Goal: Task Accomplishment & Management: Complete application form

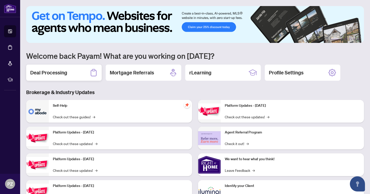
click at [68, 74] on div "Deal Processing" at bounding box center [64, 72] width 76 height 16
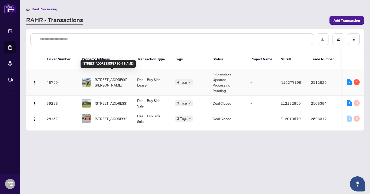
click at [107, 77] on span "[STREET_ADDRESS][PERSON_NAME]" at bounding box center [112, 82] width 34 height 11
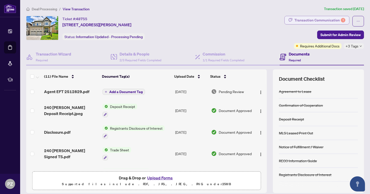
click at [297, 24] on div "Transaction Communication 1" at bounding box center [320, 20] width 51 height 8
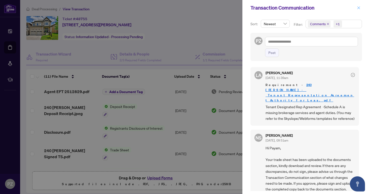
click at [360, 9] on button "button" at bounding box center [358, 8] width 7 height 6
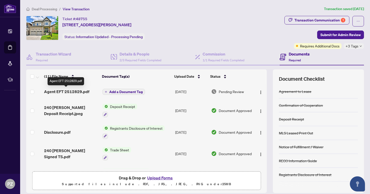
click at [77, 91] on span "Agent EFT 2512829.pdf" at bounding box center [66, 91] width 45 height 6
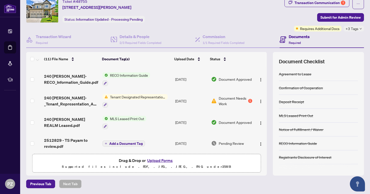
scroll to position [80, 0]
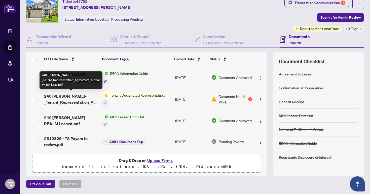
click at [78, 100] on span "240 [PERSON_NAME]-_Tenant_Representation_Agreement_Authority_for_Leas.pdf" at bounding box center [71, 99] width 54 height 12
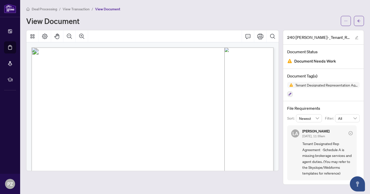
click at [340, 0] on main "Deal Processing / View Transaction / View Document View Document 240 [PERSON_NA…" at bounding box center [195, 97] width 350 height 194
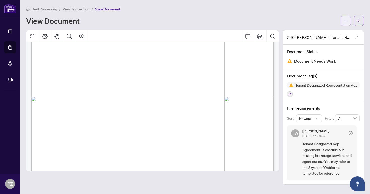
click at [344, 21] on icon "ellipsis" at bounding box center [346, 21] width 4 height 4
click at [235, 14] on div "Deal Processing / View Transaction / View Document View Document" at bounding box center [195, 16] width 338 height 20
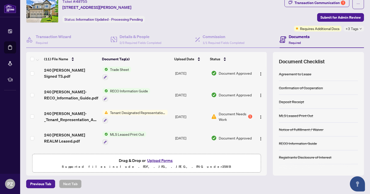
scroll to position [63, 0]
click at [259, 114] on img "button" at bounding box center [261, 116] width 4 height 4
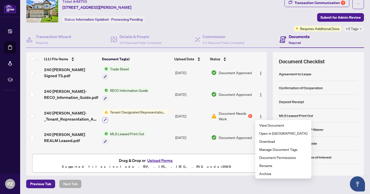
click at [104, 119] on icon "button" at bounding box center [105, 119] width 3 height 3
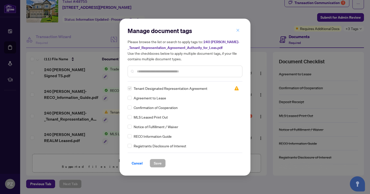
click at [238, 31] on icon "close" at bounding box center [238, 30] width 4 height 4
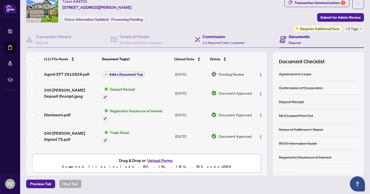
scroll to position [0, 0]
click at [154, 160] on button "Upload Forms" at bounding box center [160, 160] width 28 height 7
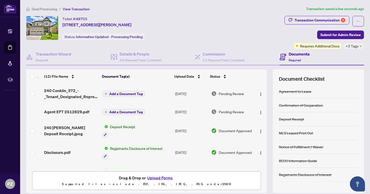
click at [134, 93] on span "Add a Document Tag" at bounding box center [125, 94] width 33 height 4
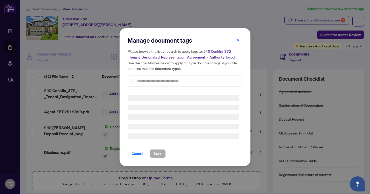
click at [194, 79] on input "text" at bounding box center [187, 81] width 101 height 6
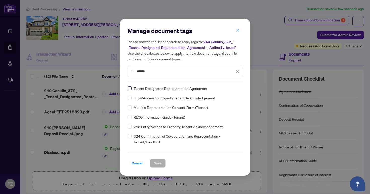
type input "******"
click at [159, 162] on span "Save" at bounding box center [158, 163] width 8 height 8
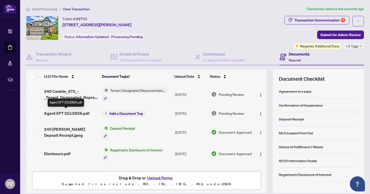
click at [77, 112] on span "Agent EFT 2512829.pdf" at bounding box center [66, 113] width 45 height 6
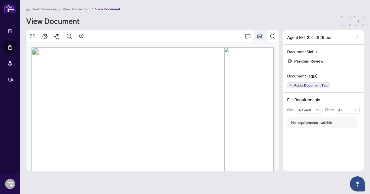
click at [261, 36] on icon "Print" at bounding box center [260, 36] width 6 height 6
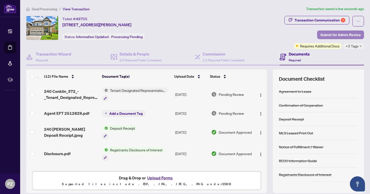
click at [346, 33] on span "Submit for Admin Review" at bounding box center [340, 35] width 40 height 8
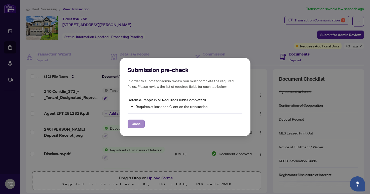
click at [140, 122] on span "Close" at bounding box center [136, 124] width 9 height 8
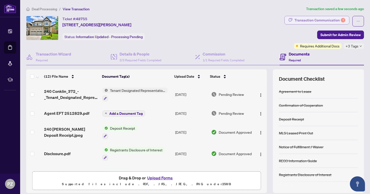
click at [317, 21] on div "Transaction Communication 1" at bounding box center [320, 20] width 51 height 8
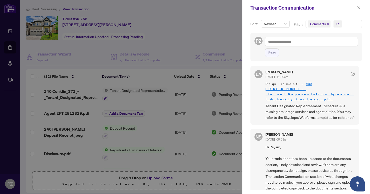
click at [351, 73] on icon "check-circle" at bounding box center [353, 74] width 4 height 4
click at [359, 8] on icon "close" at bounding box center [358, 7] width 3 height 3
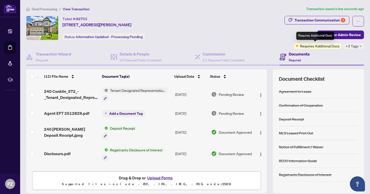
click at [315, 45] on span "Requires Additional Docs" at bounding box center [320, 46] width 40 height 6
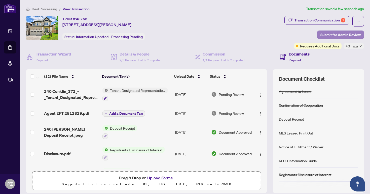
click at [348, 34] on span "Submit for Admin Review" at bounding box center [340, 35] width 40 height 8
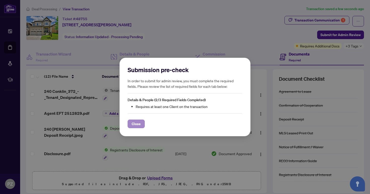
click at [138, 125] on span "Close" at bounding box center [136, 124] width 9 height 8
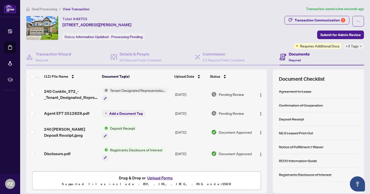
click at [126, 112] on span "Add a Document Tag" at bounding box center [125, 114] width 33 height 4
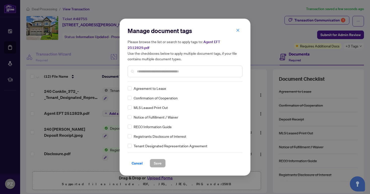
click at [158, 75] on div "Manage document tags Please browse the list or search to apply tags to: Agent E…" at bounding box center [185, 54] width 115 height 55
click at [158, 68] on input "text" at bounding box center [187, 71] width 101 height 6
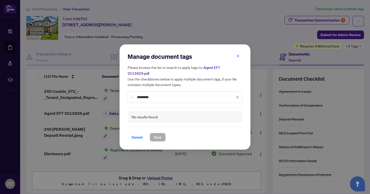
click at [145, 94] on input "*********" at bounding box center [186, 97] width 98 height 6
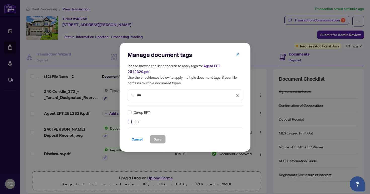
type input "***"
click at [154, 135] on span "Save" at bounding box center [158, 139] width 8 height 8
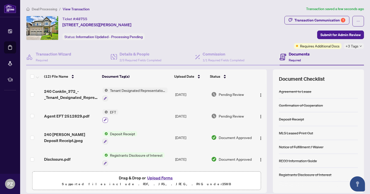
click at [104, 120] on icon "button" at bounding box center [105, 119] width 3 height 3
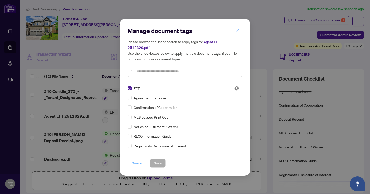
click at [135, 159] on span "Cancel" at bounding box center [137, 163] width 11 height 8
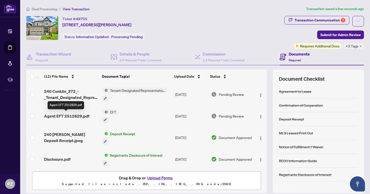
click at [73, 115] on span "Agent EFT 2512829.pdf" at bounding box center [66, 116] width 45 height 6
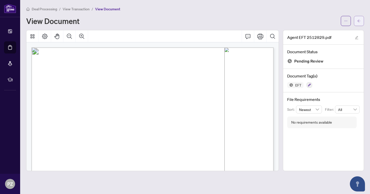
click at [359, 21] on icon "arrow-left" at bounding box center [359, 21] width 4 height 4
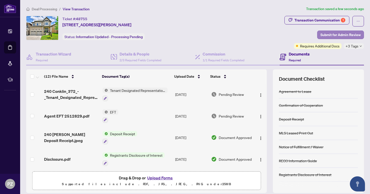
click at [333, 32] on span "Submit for Admin Review" at bounding box center [340, 35] width 40 height 8
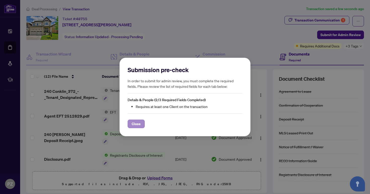
click at [131, 127] on button "Close" at bounding box center [136, 123] width 17 height 9
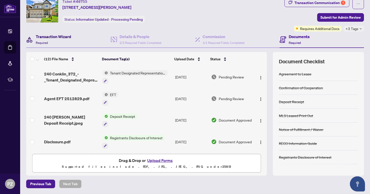
click at [46, 35] on h4 "Transaction Wizard" at bounding box center [53, 36] width 35 height 6
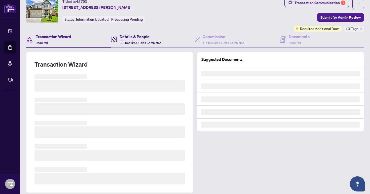
click at [134, 38] on h4 "Details & People" at bounding box center [141, 36] width 42 height 6
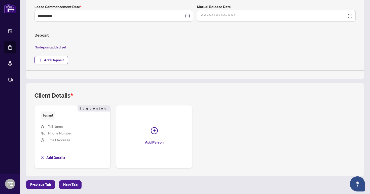
scroll to position [158, 0]
click at [56, 158] on span "Add Details" at bounding box center [55, 158] width 19 height 8
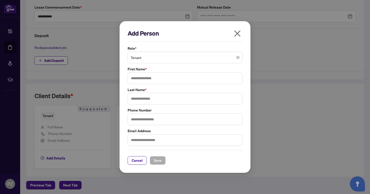
click at [147, 55] on span "Tenant" at bounding box center [185, 58] width 109 height 10
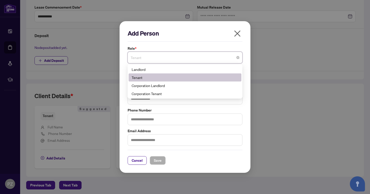
click at [147, 55] on span "Tenant" at bounding box center [185, 58] width 109 height 10
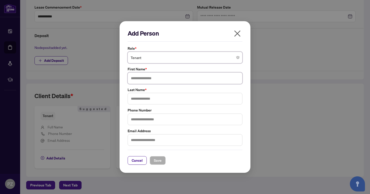
click at [144, 79] on input "text" at bounding box center [185, 78] width 115 height 12
type input "******"
type input "*******"
type input "**********"
type input "***"
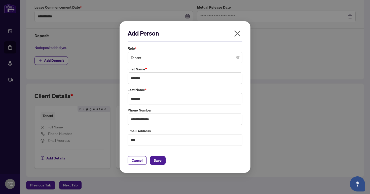
click at [156, 164] on div "**********" at bounding box center [185, 97] width 131 height 152
click at [158, 161] on span "Save" at bounding box center [158, 160] width 8 height 8
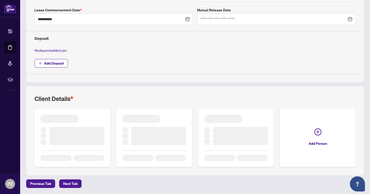
scroll to position [154, 0]
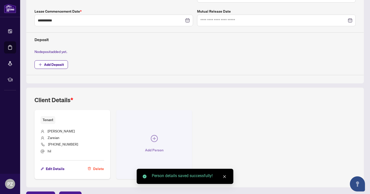
click at [154, 140] on icon "plus-circle" at bounding box center [154, 138] width 7 height 7
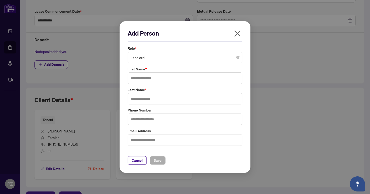
click at [152, 59] on span "Landlord" at bounding box center [185, 58] width 109 height 10
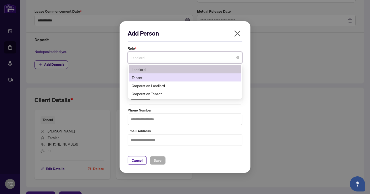
click at [146, 77] on div "Tenant" at bounding box center [185, 78] width 107 height 6
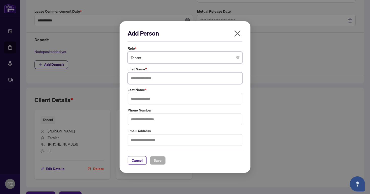
click at [144, 80] on input "text" at bounding box center [185, 78] width 115 height 12
type input "*****"
type input "*******"
type input "**********"
type input "*"
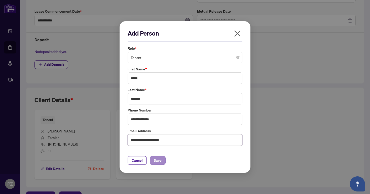
type input "**********"
click at [158, 161] on span "Save" at bounding box center [158, 160] width 8 height 8
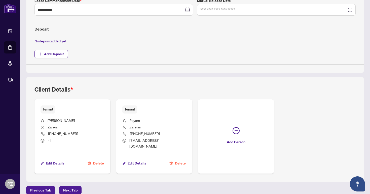
scroll to position [0, 0]
click at [71, 186] on span "Next Tab" at bounding box center [70, 190] width 14 height 8
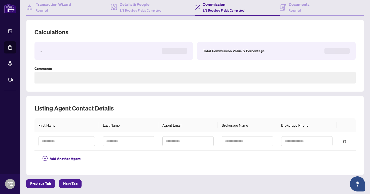
type textarea "**********"
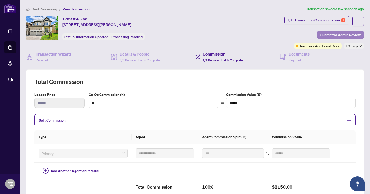
click at [334, 36] on span "Submit for Admin Review" at bounding box center [340, 35] width 40 height 8
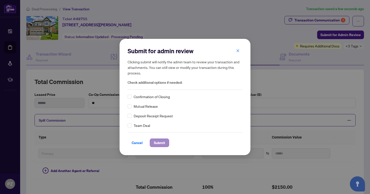
click at [166, 142] on button "Submit" at bounding box center [159, 142] width 19 height 9
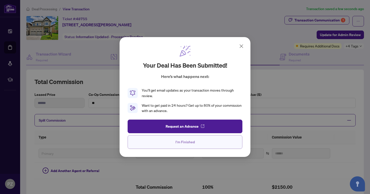
click at [195, 138] on button "I'm Finished" at bounding box center [185, 142] width 115 height 14
